Goal: Task Accomplishment & Management: Manage account settings

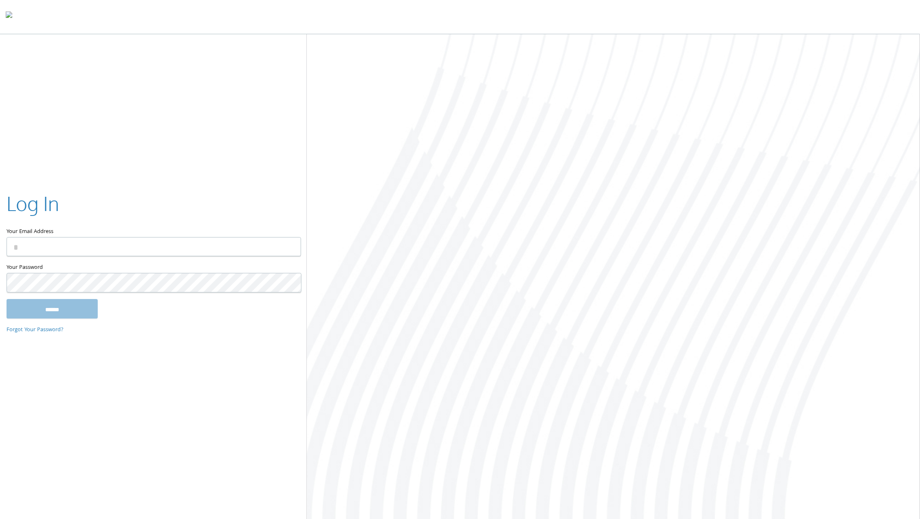
type input "**********"
click at [64, 308] on input "******" at bounding box center [52, 309] width 91 height 20
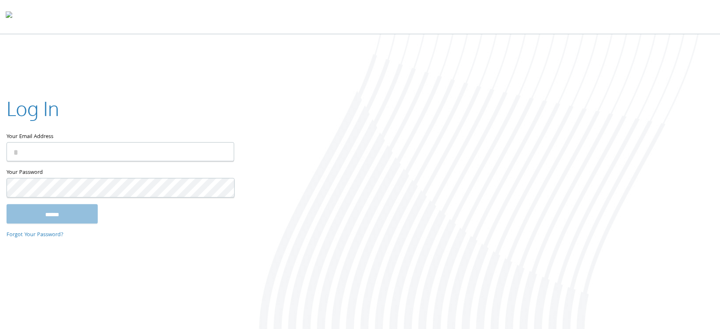
type input "**********"
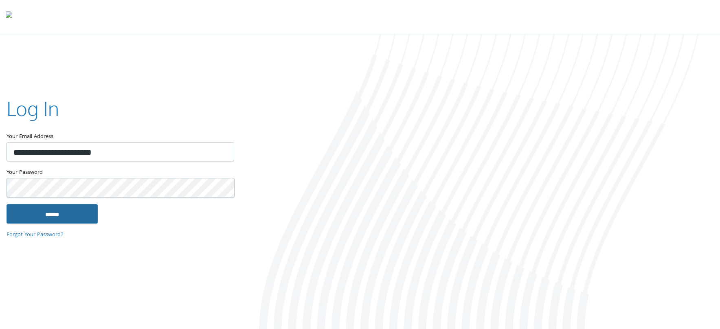
click at [71, 218] on input "******" at bounding box center [52, 214] width 91 height 20
